Goal: Transaction & Acquisition: Purchase product/service

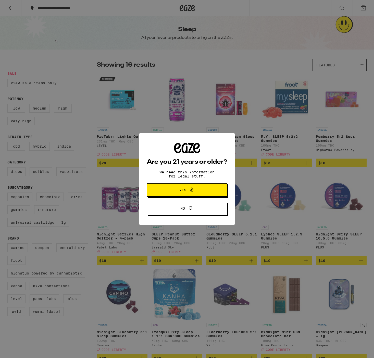
click at [184, 189] on span "Yes" at bounding box center [183, 190] width 7 height 4
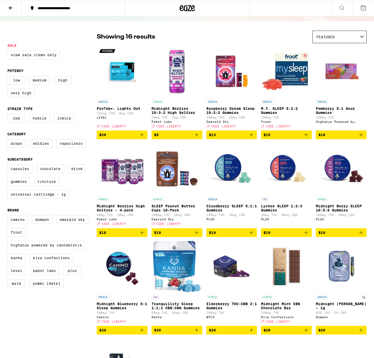
scroll to position [29, 0]
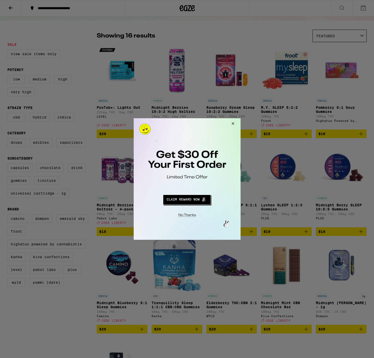
click at [233, 123] on button "Close Modal" at bounding box center [232, 124] width 14 height 12
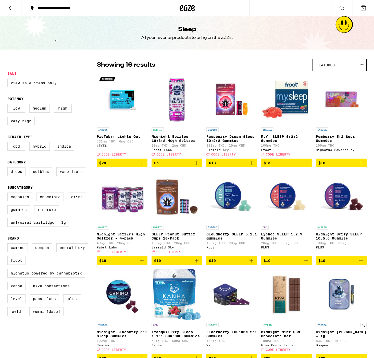
scroll to position [0, 0]
click at [46, 173] on label "Edibles" at bounding box center [41, 171] width 23 height 9
click at [9, 168] on input "Edibles" at bounding box center [8, 168] width 0 height 0
checkbox input "true"
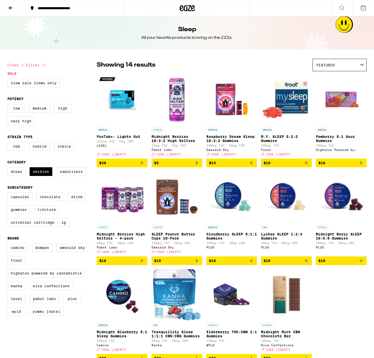
click at [12, 9] on icon at bounding box center [11, 8] width 6 height 6
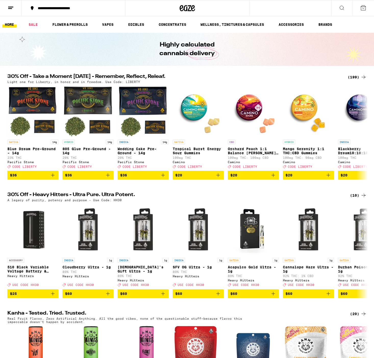
click at [149, 23] on li "EDIBLES" at bounding box center [139, 24] width 26 height 6
click at [142, 25] on link "EDIBLES" at bounding box center [136, 24] width 21 height 6
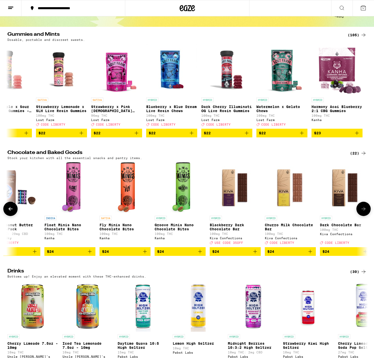
scroll to position [0, 572]
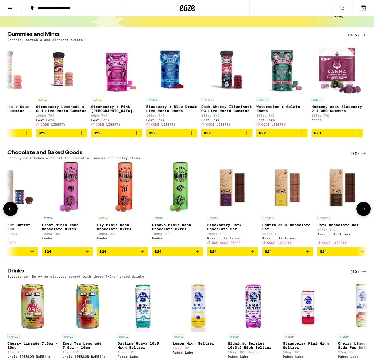
click at [67, 192] on img "Open page for Float Minis Nano Chocolate Bites from Kanha" at bounding box center [67, 187] width 21 height 51
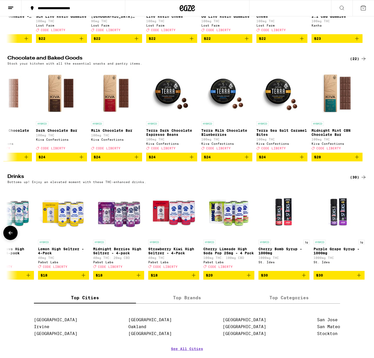
scroll to position [0, 1294]
